Goal: Information Seeking & Learning: Find specific fact

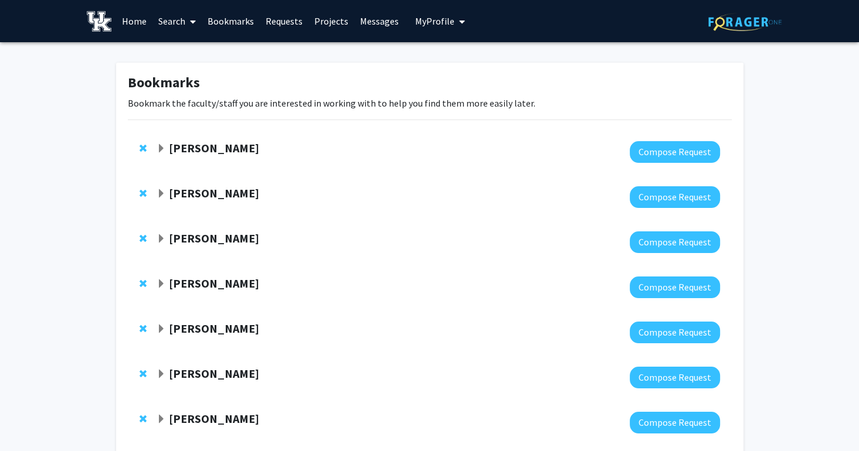
click at [128, 18] on link "Home" at bounding box center [134, 21] width 36 height 41
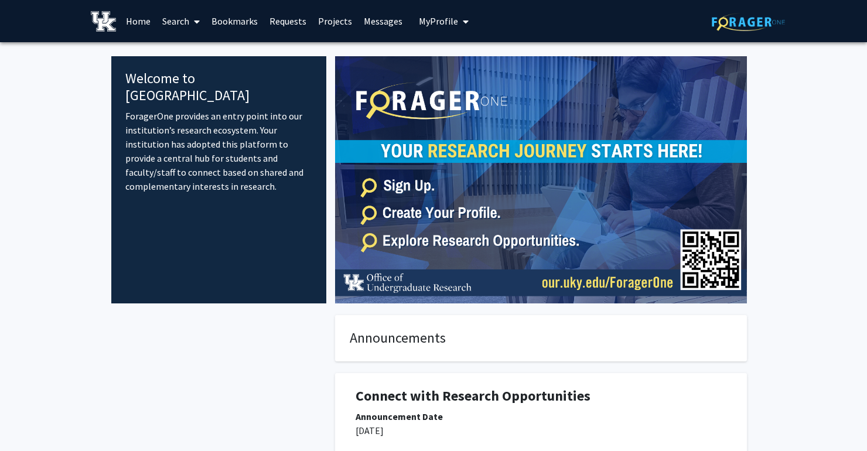
click at [185, 15] on link "Search" at bounding box center [180, 21] width 49 height 41
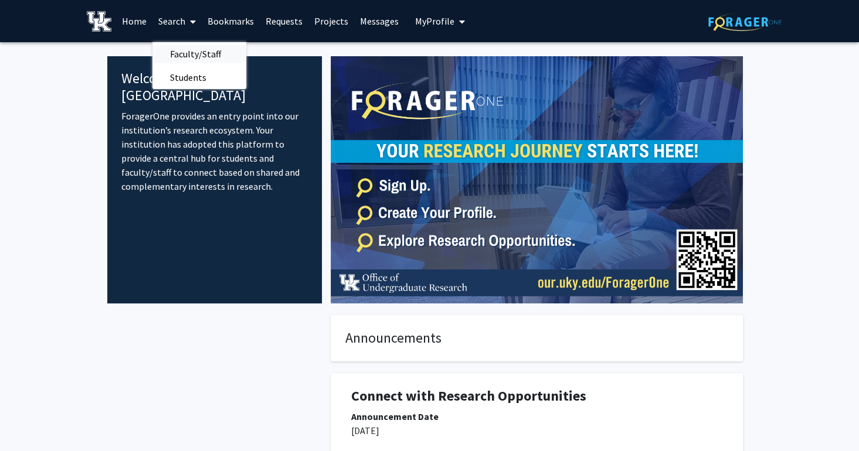
click at [165, 48] on span "Faculty/Staff" at bounding box center [195, 53] width 86 height 23
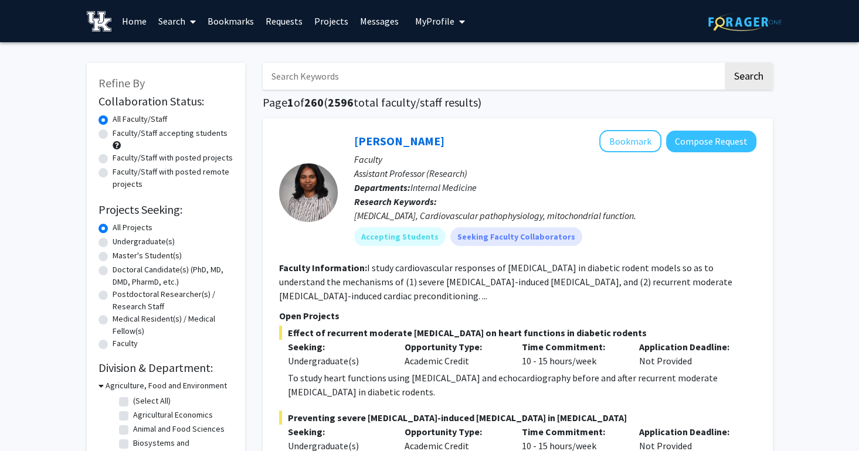
click at [303, 76] on input "Search Keywords" at bounding box center [493, 76] width 460 height 27
type input "[PERSON_NAME]"
click at [724, 63] on button "Search" at bounding box center [748, 76] width 48 height 27
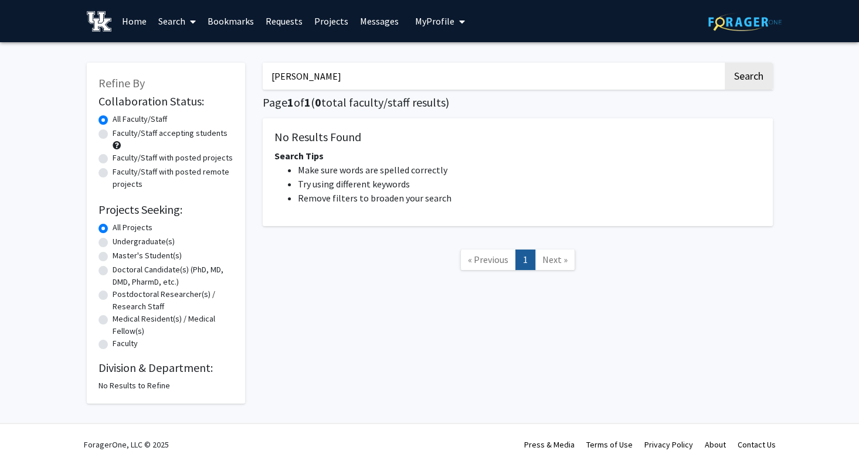
click at [195, 21] on icon at bounding box center [193, 21] width 6 height 9
click at [173, 54] on span "Faculty/Staff" at bounding box center [195, 53] width 86 height 23
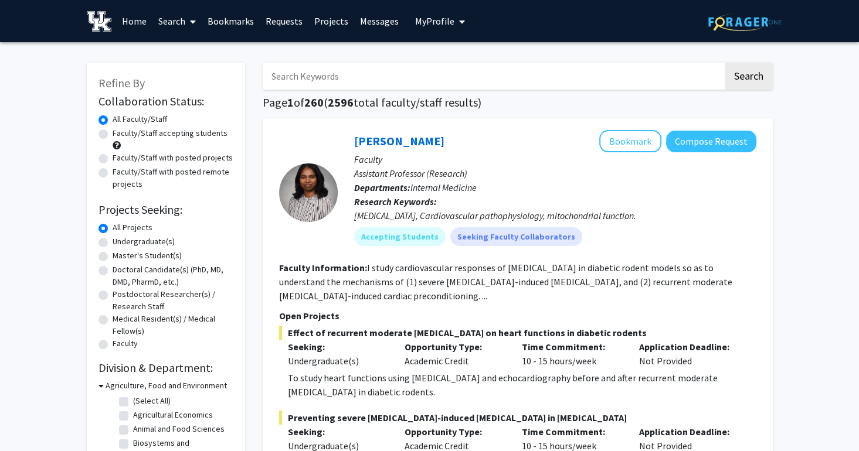
click at [316, 78] on input "Search Keywords" at bounding box center [493, 76] width 460 height 27
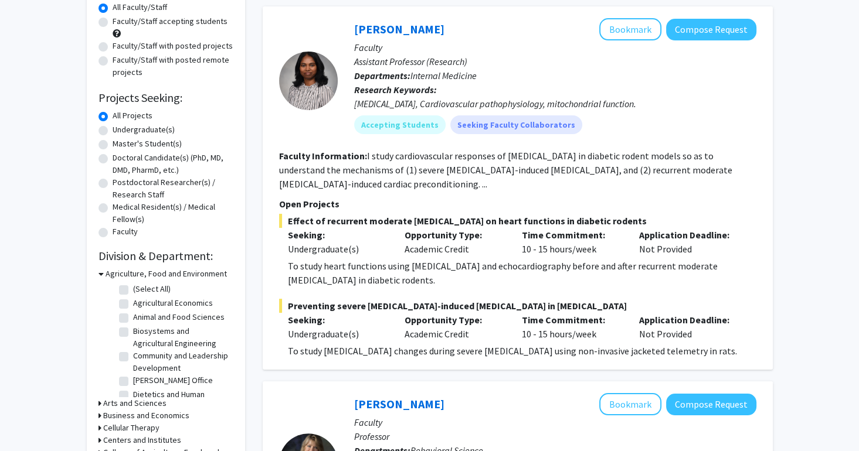
scroll to position [2, 0]
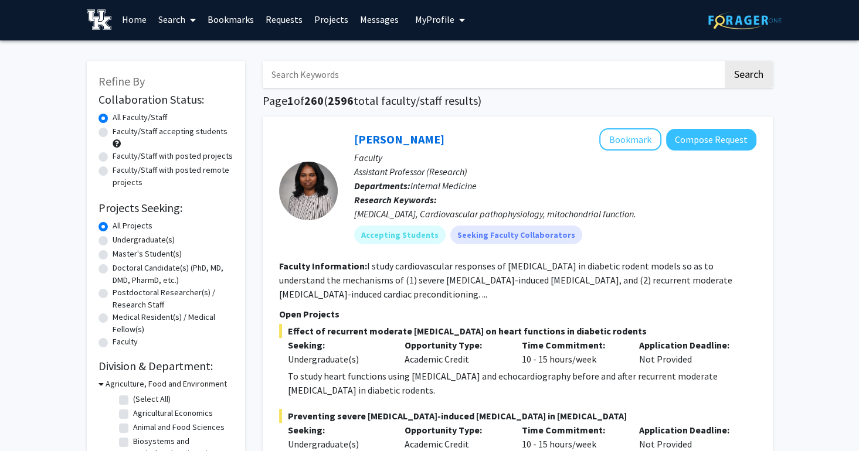
click at [113, 131] on label "Faculty/Staff accepting students" at bounding box center [170, 131] width 115 height 12
click at [113, 131] on input "Faculty/Staff accepting students" at bounding box center [117, 129] width 8 height 8
radio input "true"
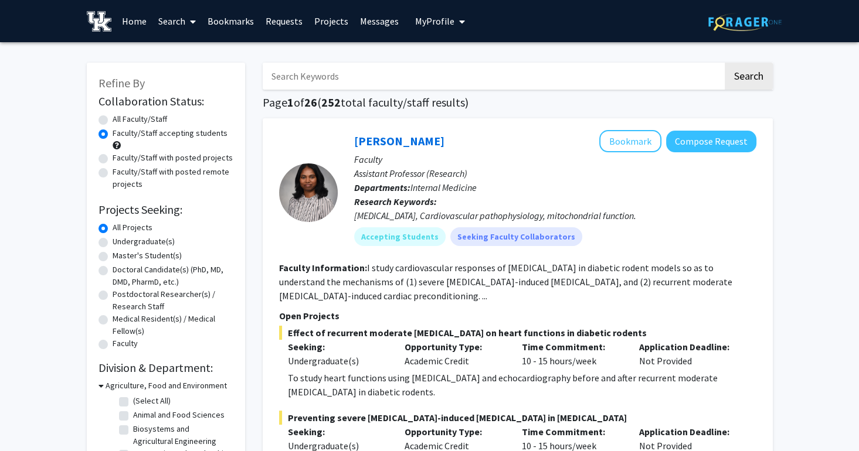
click at [113, 120] on label "All Faculty/Staff" at bounding box center [140, 119] width 54 height 12
click at [113, 120] on input "All Faculty/Staff" at bounding box center [117, 117] width 8 height 8
radio input "true"
click at [331, 79] on input "Search Keywords" at bounding box center [493, 76] width 460 height 27
type input "[PERSON_NAME]"
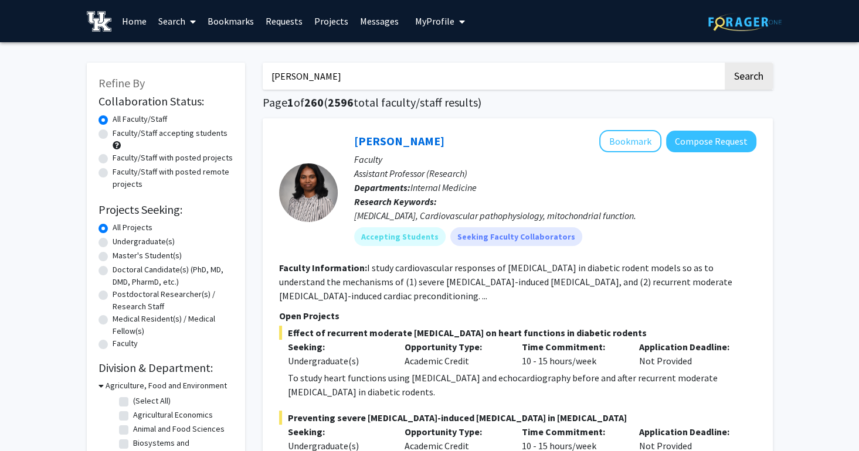
click at [724, 63] on button "Search" at bounding box center [748, 76] width 48 height 27
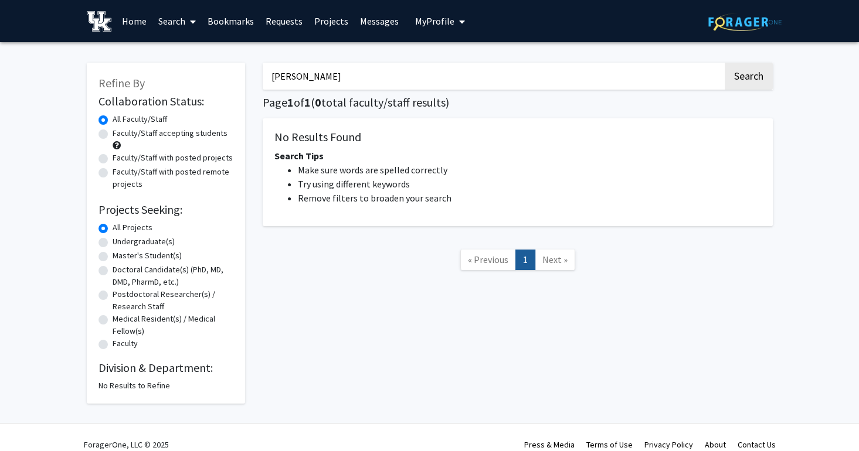
drag, startPoint x: 379, startPoint y: 66, endPoint x: 253, endPoint y: 88, distance: 127.9
click at [254, 88] on div "[PERSON_NAME] Search Page 1 of 1 ( 0 total faculty/staff results) No Results Fo…" at bounding box center [517, 227] width 527 height 353
click at [192, 22] on icon at bounding box center [193, 21] width 6 height 9
click at [83, 111] on div "Refine By Collaboration Status: Collaboration Status All Faculty/Staff Collabor…" at bounding box center [166, 227] width 176 height 353
click at [302, 91] on div "Search Page 1 of 1 ( 0 total faculty/staff results) No Results Found Search Tip…" at bounding box center [517, 227] width 527 height 353
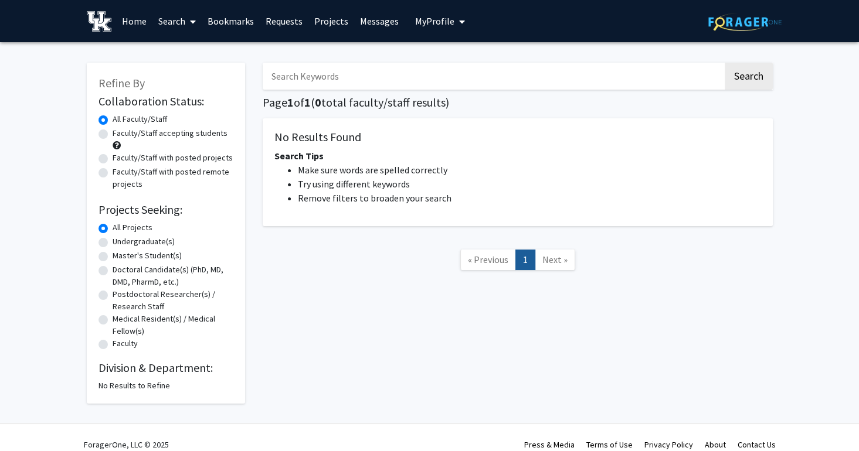
click at [298, 86] on input "Search Keywords" at bounding box center [493, 76] width 460 height 27
click at [143, 20] on link "Home" at bounding box center [134, 21] width 36 height 41
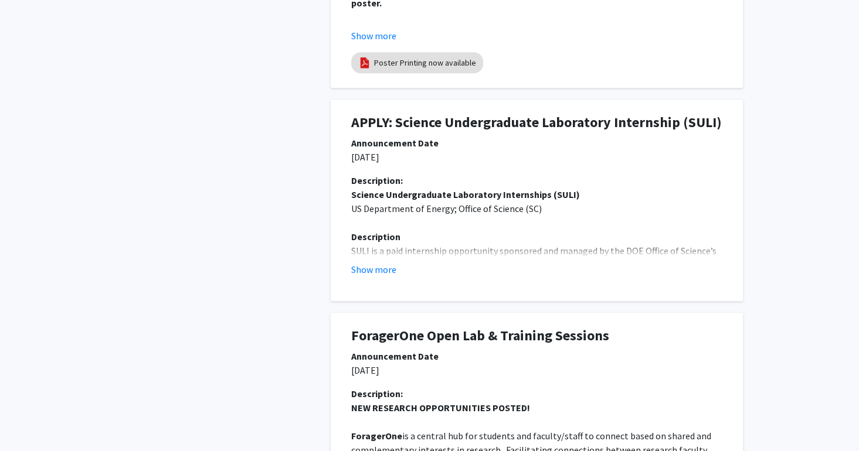
scroll to position [744, 0]
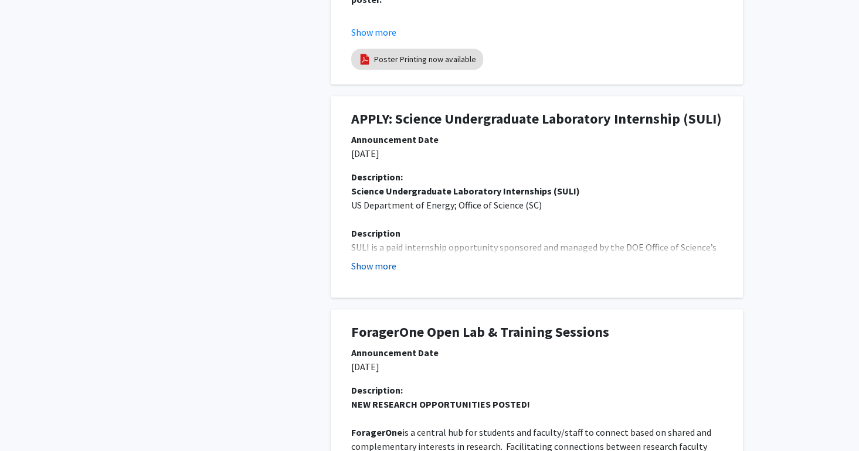
click at [365, 268] on button "Show more" at bounding box center [373, 266] width 45 height 14
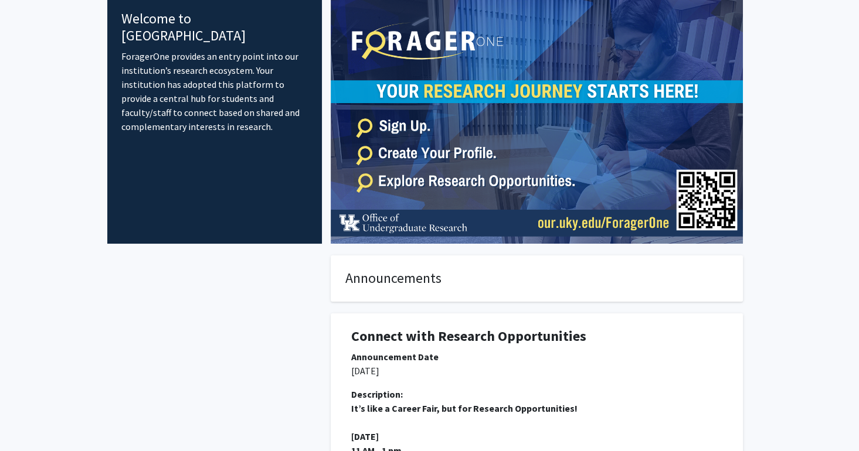
scroll to position [0, 0]
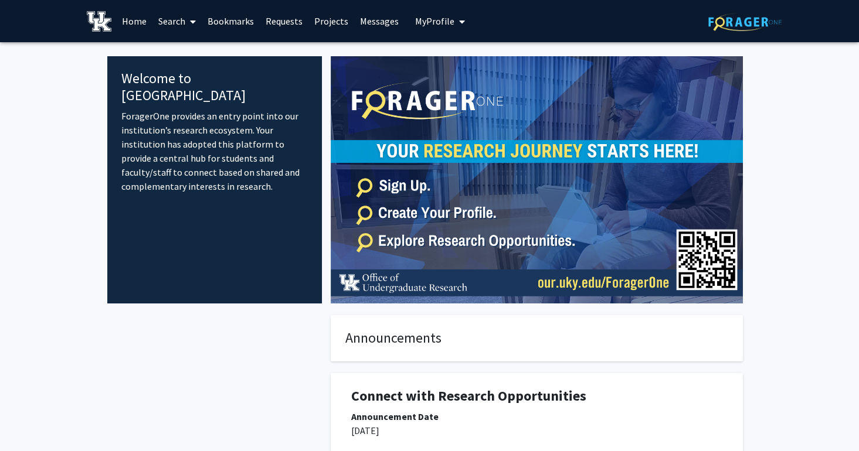
click at [321, 20] on link "Projects" at bounding box center [331, 21] width 46 height 41
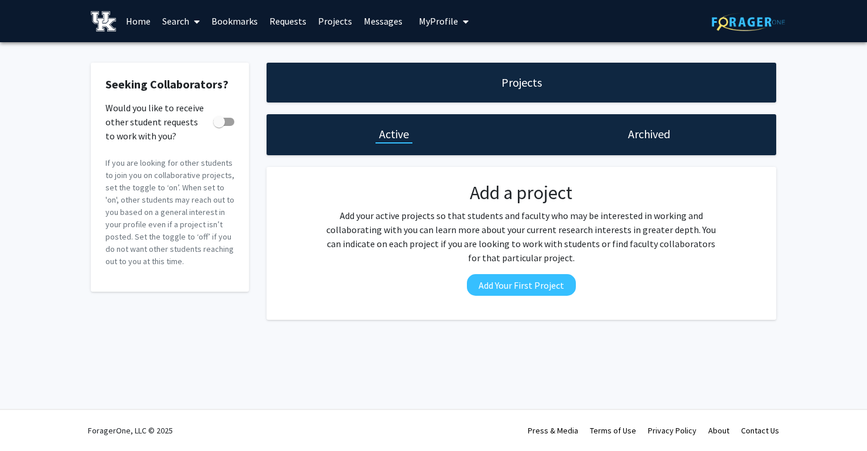
click at [366, 25] on link "Messages" at bounding box center [383, 21] width 50 height 41
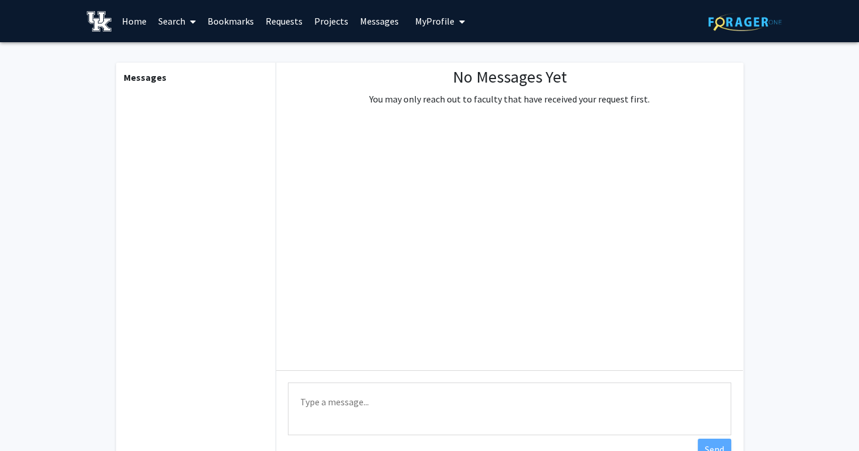
click at [216, 26] on link "Bookmarks" at bounding box center [231, 21] width 58 height 41
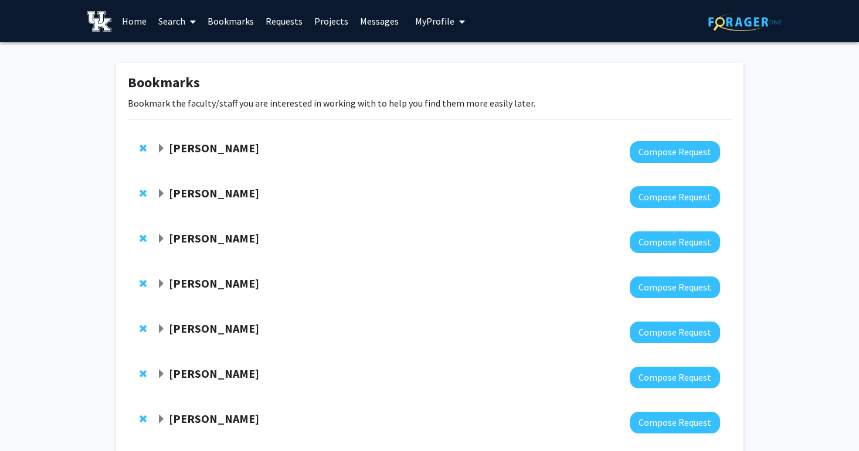
click at [260, 26] on link "Requests" at bounding box center [284, 21] width 49 height 41
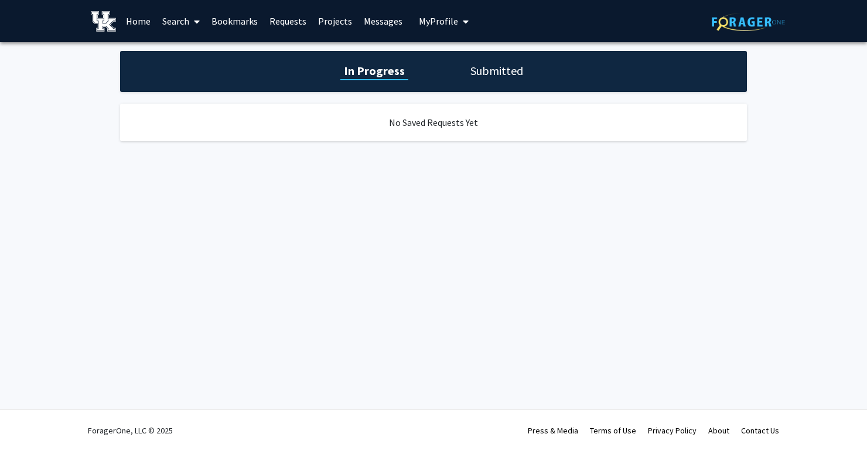
click at [231, 25] on link "Bookmarks" at bounding box center [235, 21] width 58 height 41
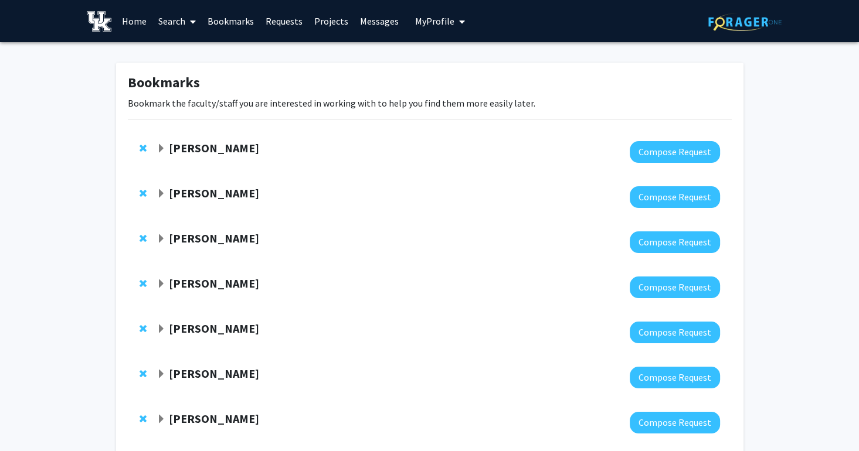
click at [132, 21] on link "Home" at bounding box center [134, 21] width 36 height 41
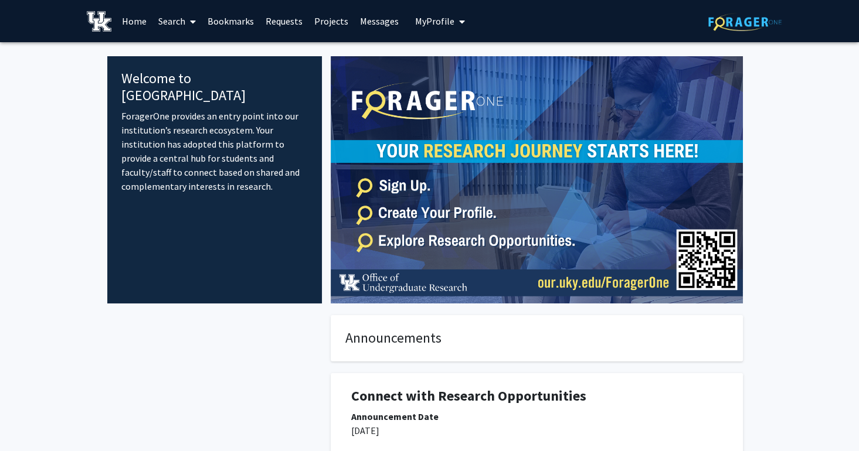
click at [186, 21] on span at bounding box center [190, 21] width 11 height 41
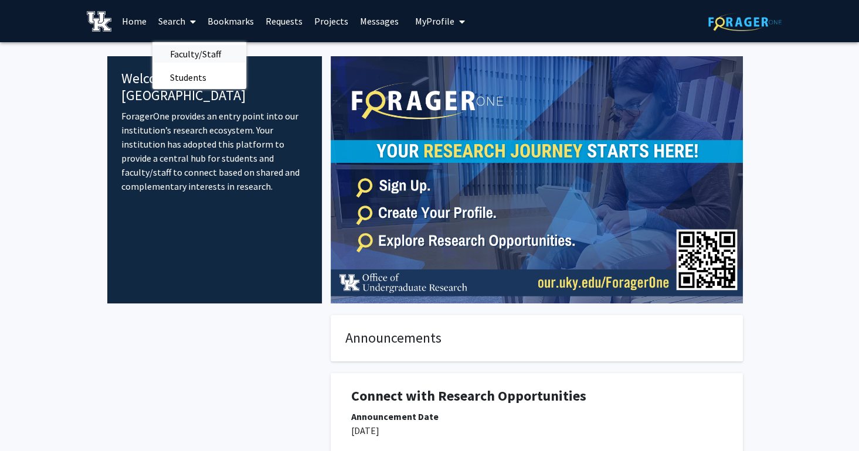
click at [176, 60] on span "Faculty/Staff" at bounding box center [195, 53] width 86 height 23
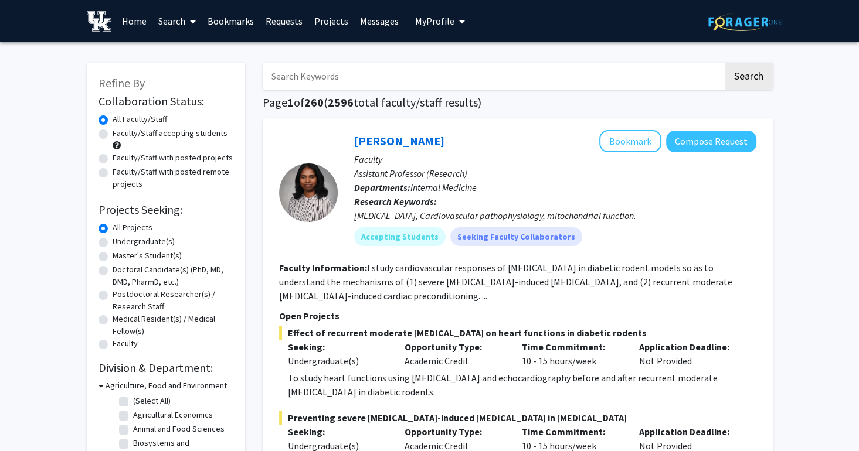
click at [398, 79] on input "Search Keywords" at bounding box center [493, 76] width 460 height 27
type input "[PERSON_NAME]"
click at [724, 63] on button "Search" at bounding box center [748, 76] width 48 height 27
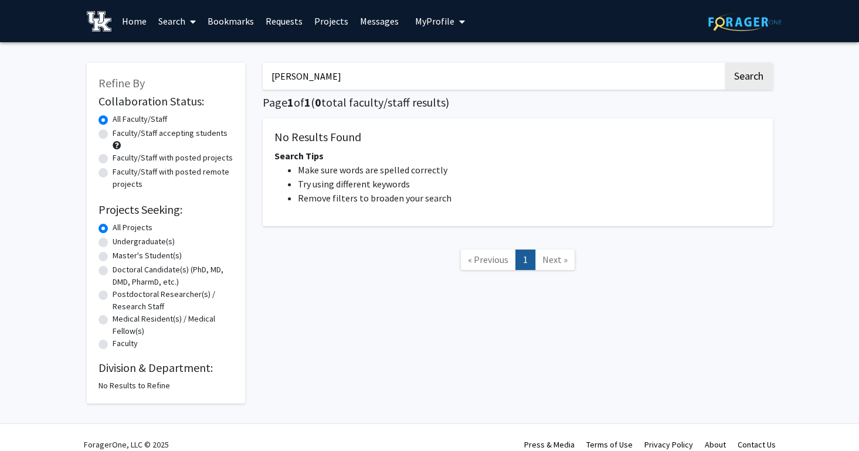
click at [113, 244] on label "Undergraduate(s)" at bounding box center [144, 242] width 62 height 12
click at [113, 243] on input "Undergraduate(s)" at bounding box center [117, 240] width 8 height 8
radio input "true"
click at [124, 383] on div "No Results to Refine" at bounding box center [165, 386] width 135 height 12
click at [113, 343] on label "Faculty" at bounding box center [125, 344] width 25 height 12
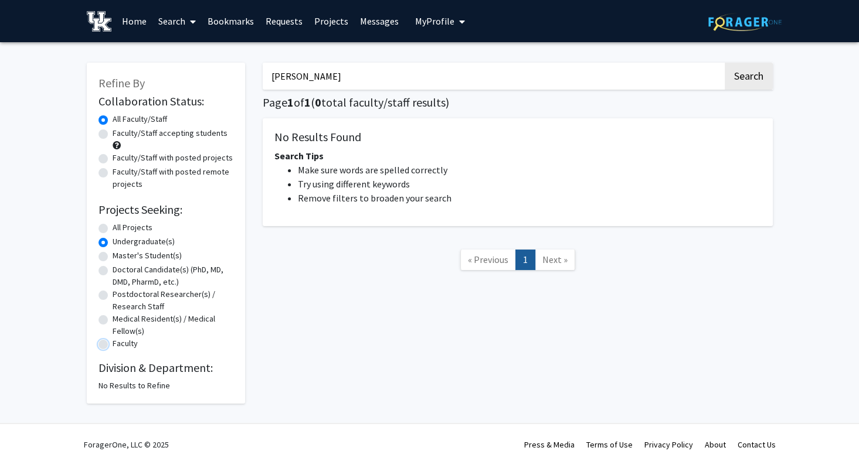
click at [113, 343] on input "Faculty" at bounding box center [117, 342] width 8 height 8
radio input "true"
